Goal: Task Accomplishment & Management: Complete application form

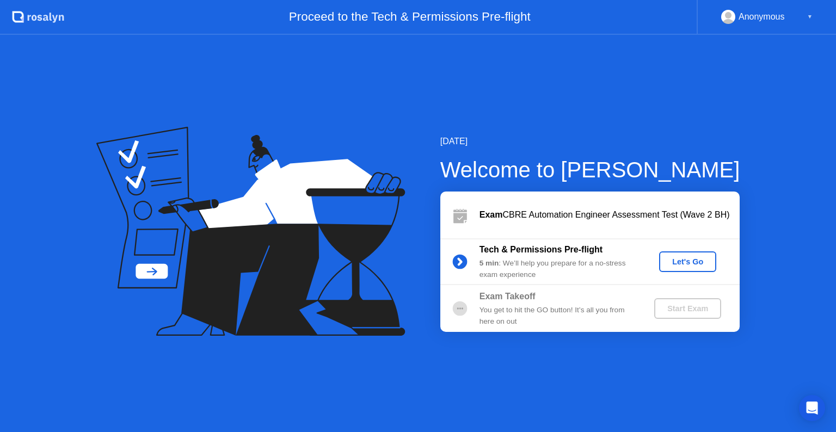
click at [681, 259] on div "Let's Go" at bounding box center [688, 261] width 48 height 9
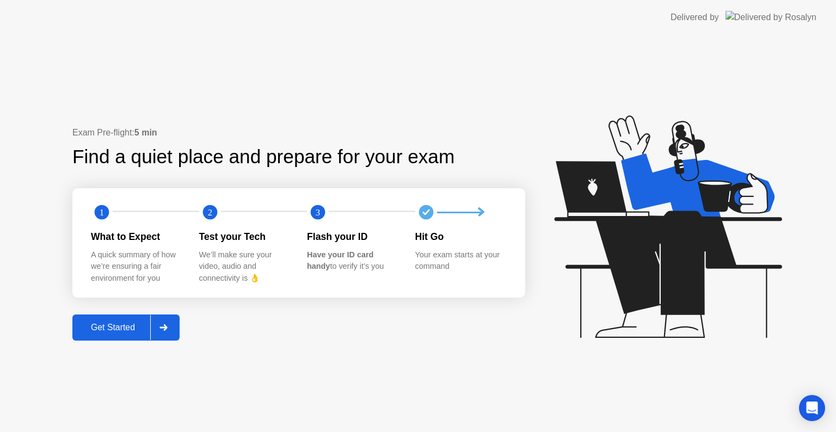
click at [127, 326] on div "Get Started" at bounding box center [113, 328] width 75 height 10
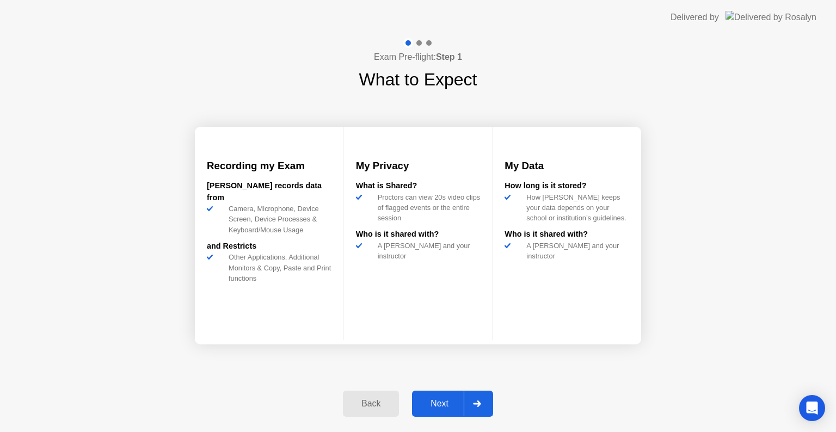
click at [443, 403] on div "Next" at bounding box center [439, 404] width 48 height 10
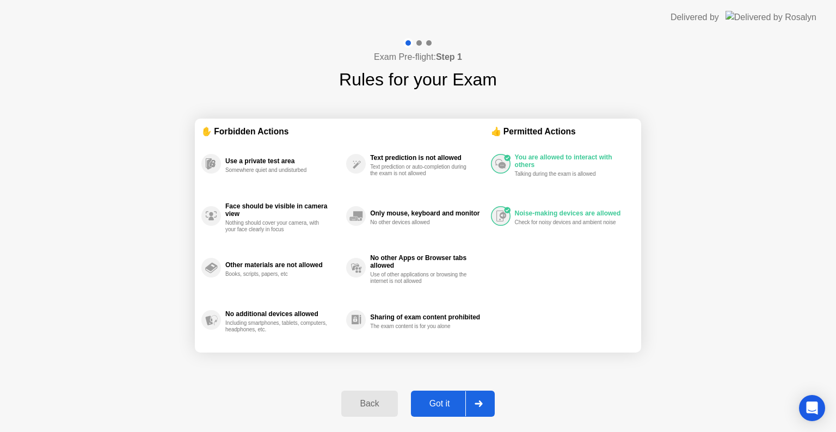
click at [446, 401] on div "Got it" at bounding box center [439, 404] width 51 height 10
select select "**********"
select select "*******"
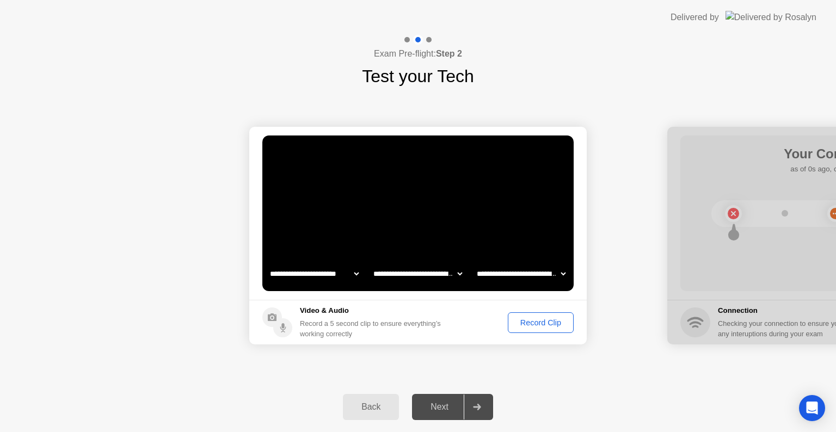
click at [538, 322] on div "Record Clip" at bounding box center [541, 322] width 58 height 9
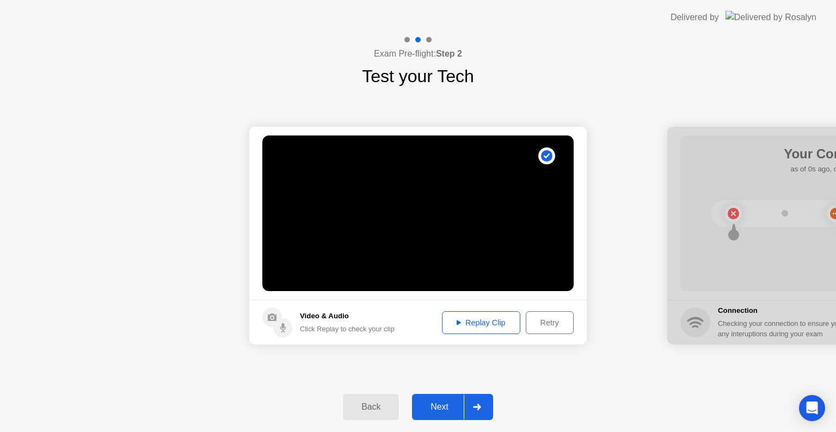
click at [441, 409] on div "Next" at bounding box center [439, 407] width 48 height 10
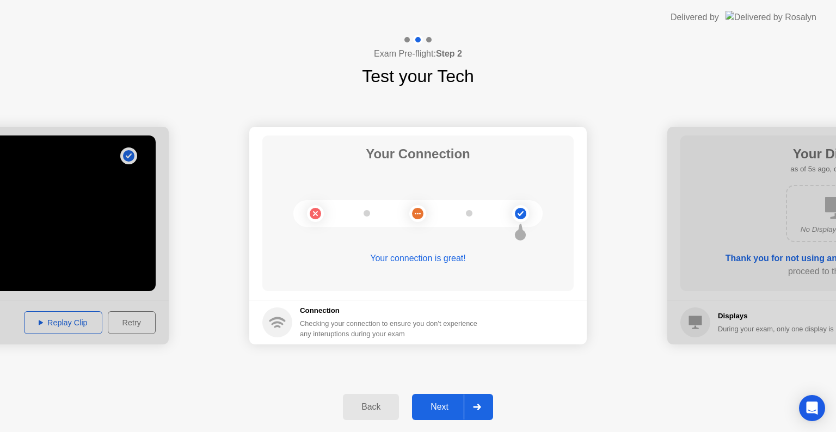
click at [446, 414] on button "Next" at bounding box center [452, 407] width 81 height 26
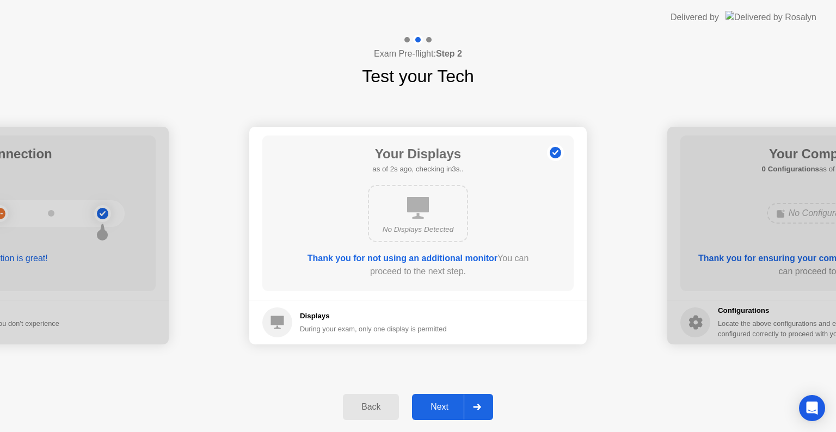
click at [450, 410] on div "Next" at bounding box center [439, 407] width 48 height 10
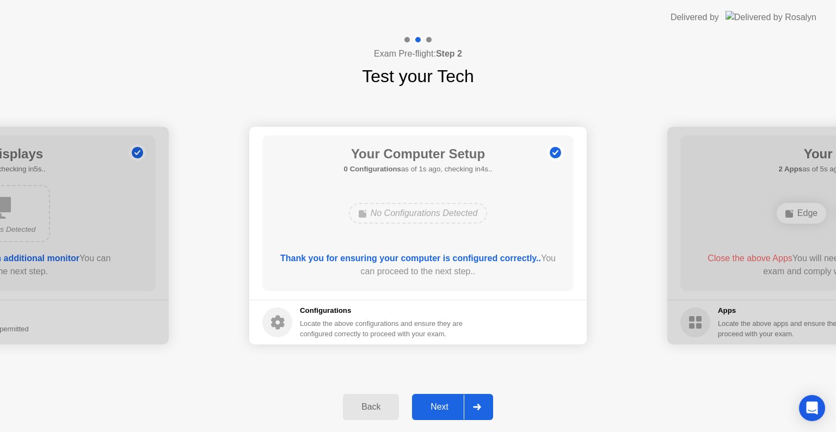
click at [443, 407] on div "Next" at bounding box center [439, 407] width 48 height 10
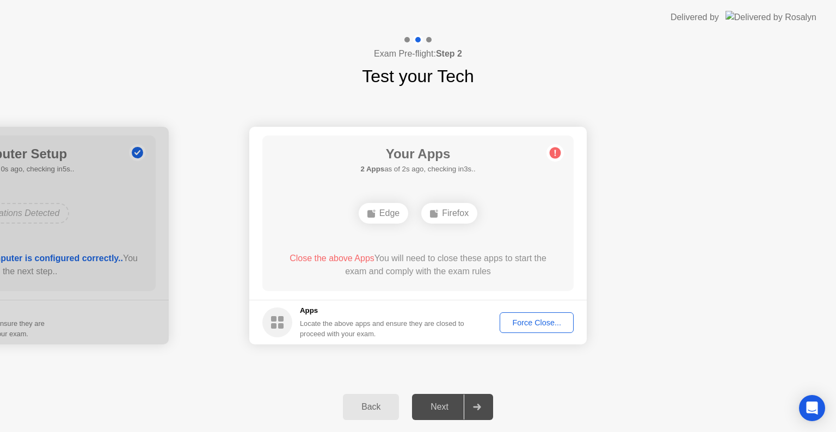
click at [536, 327] on div "Force Close..." at bounding box center [536, 322] width 66 height 9
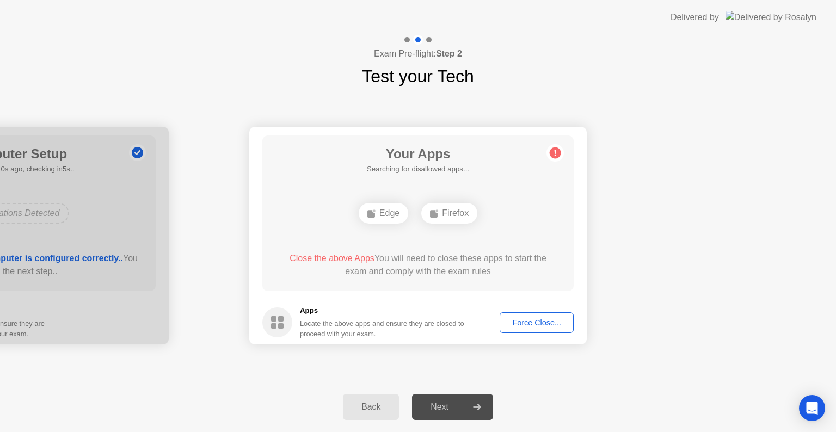
click at [544, 327] on div "Force Close..." at bounding box center [536, 322] width 66 height 9
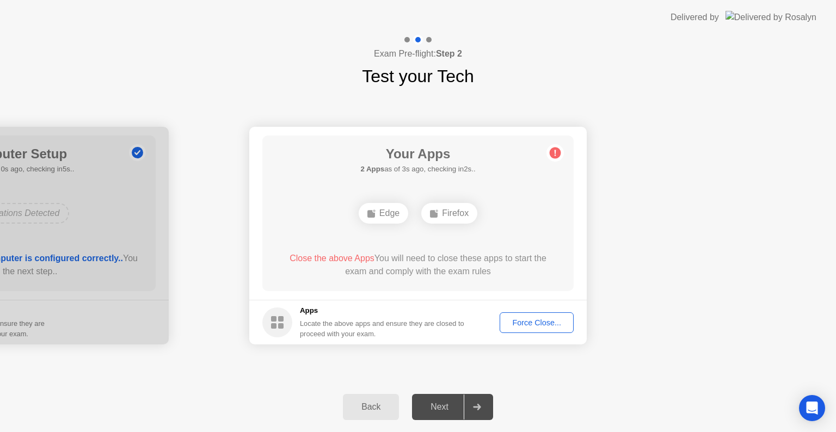
click at [542, 325] on div "Force Close..." at bounding box center [536, 322] width 66 height 9
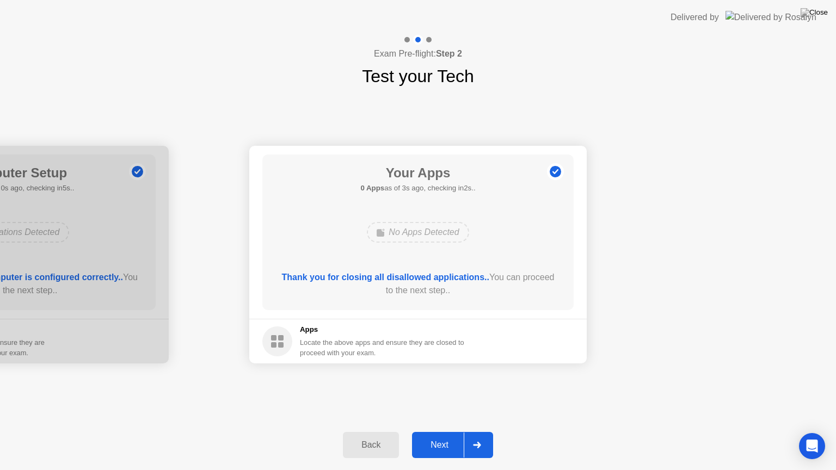
click at [445, 432] on div "Next" at bounding box center [439, 445] width 48 height 10
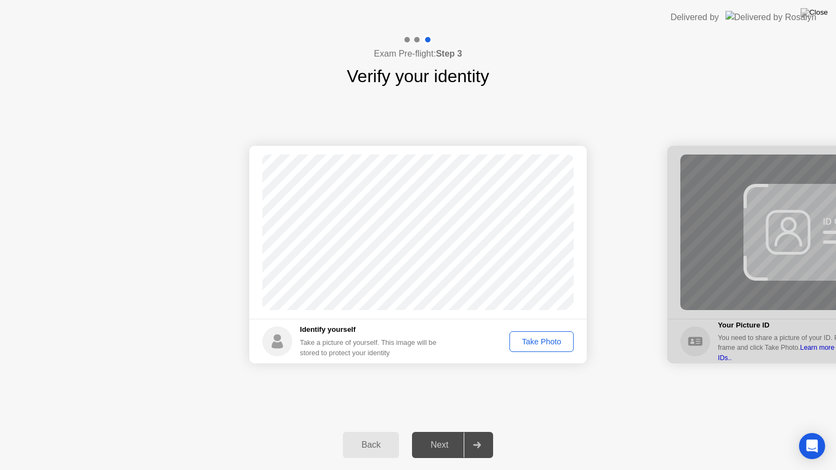
click at [548, 346] on div "Take Photo" at bounding box center [541, 341] width 57 height 9
click at [444, 432] on button "Next" at bounding box center [452, 445] width 81 height 26
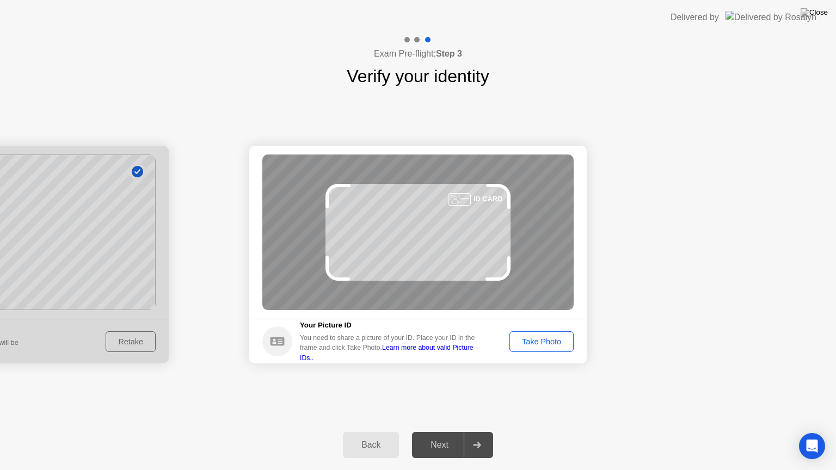
click at [538, 346] on div "Take Photo" at bounding box center [541, 341] width 57 height 9
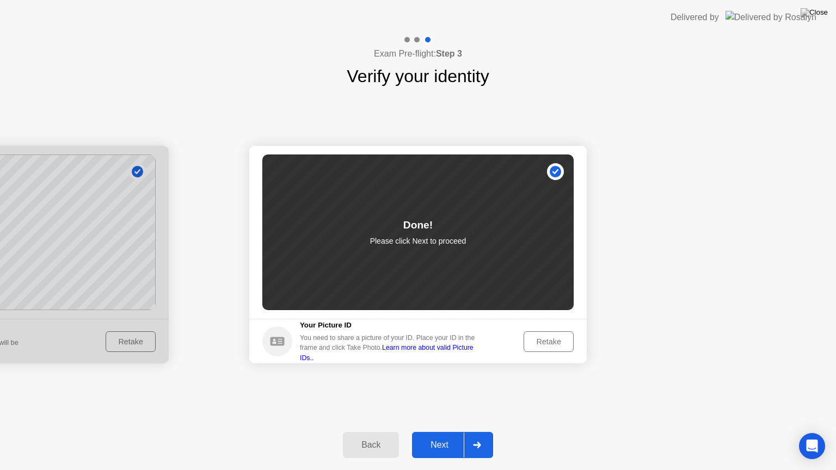
click at [449, 432] on div "Next" at bounding box center [439, 445] width 48 height 10
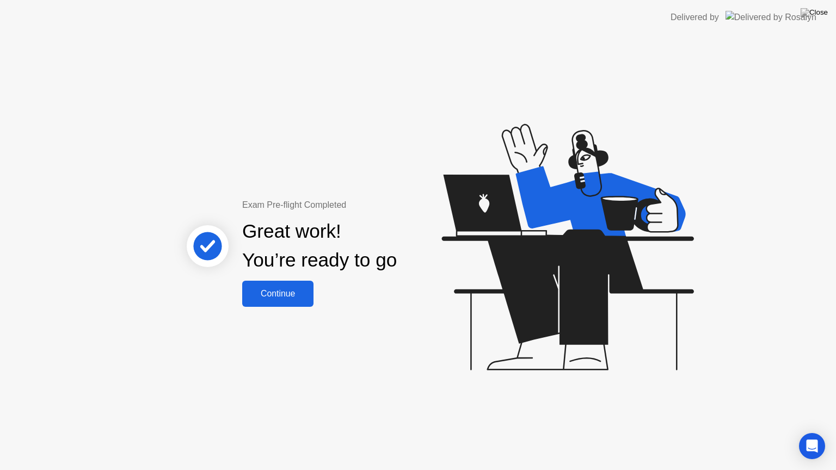
click at [285, 303] on button "Continue" at bounding box center [277, 294] width 71 height 26
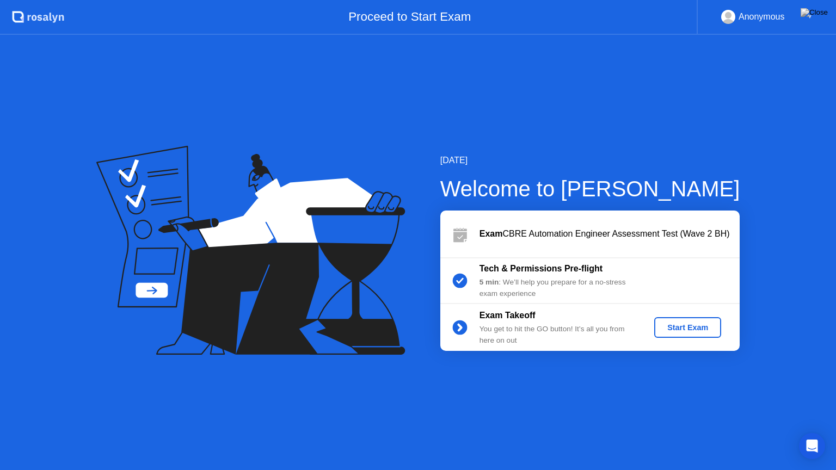
click at [685, 331] on div "Start Exam" at bounding box center [688, 327] width 58 height 9
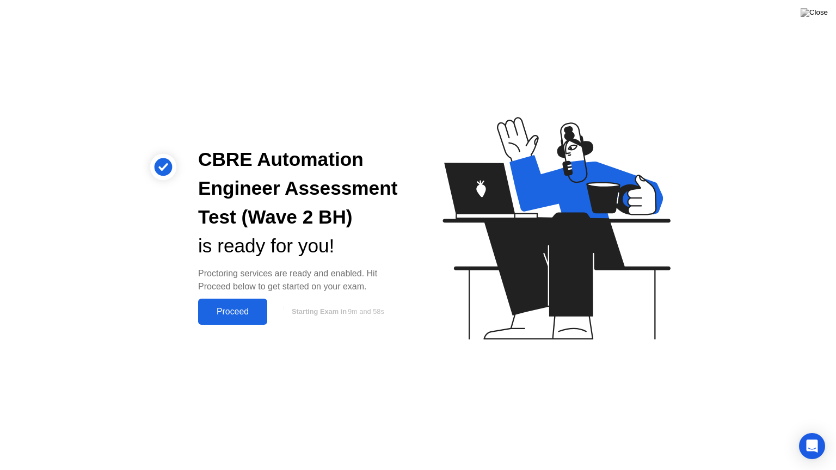
click at [256, 315] on div "Proceed" at bounding box center [232, 312] width 63 height 10
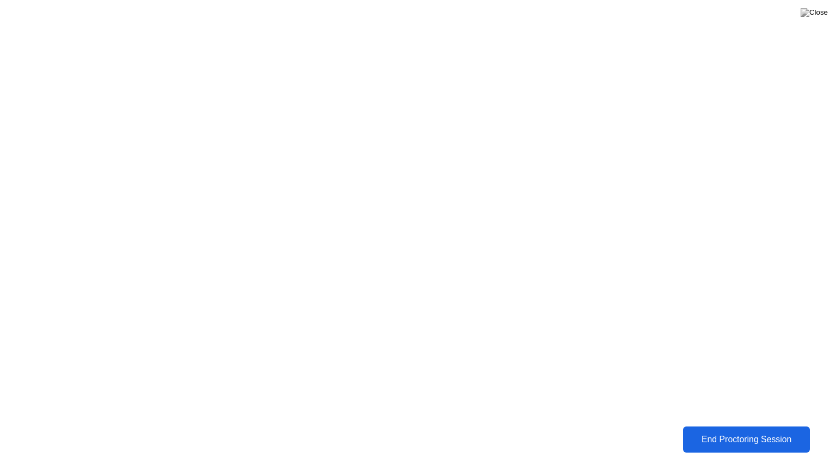
click at [737, 432] on div "End Proctoring Session" at bounding box center [746, 440] width 120 height 10
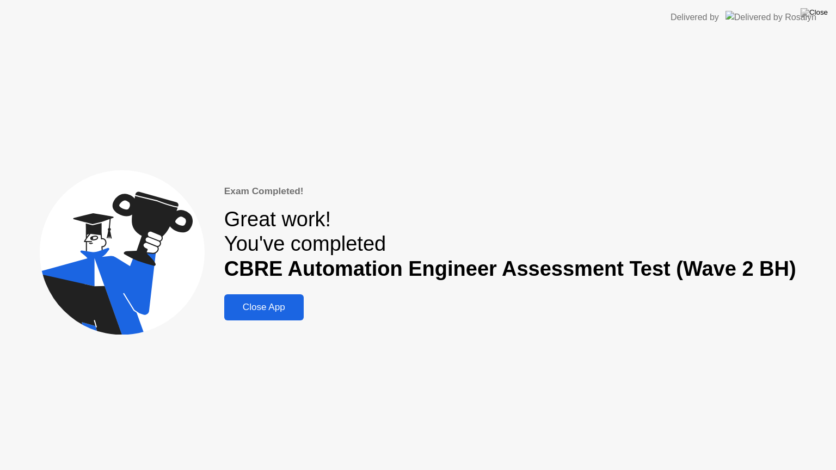
click at [293, 313] on div "Close App" at bounding box center [264, 307] width 73 height 11
